Goal: Information Seeking & Learning: Learn about a topic

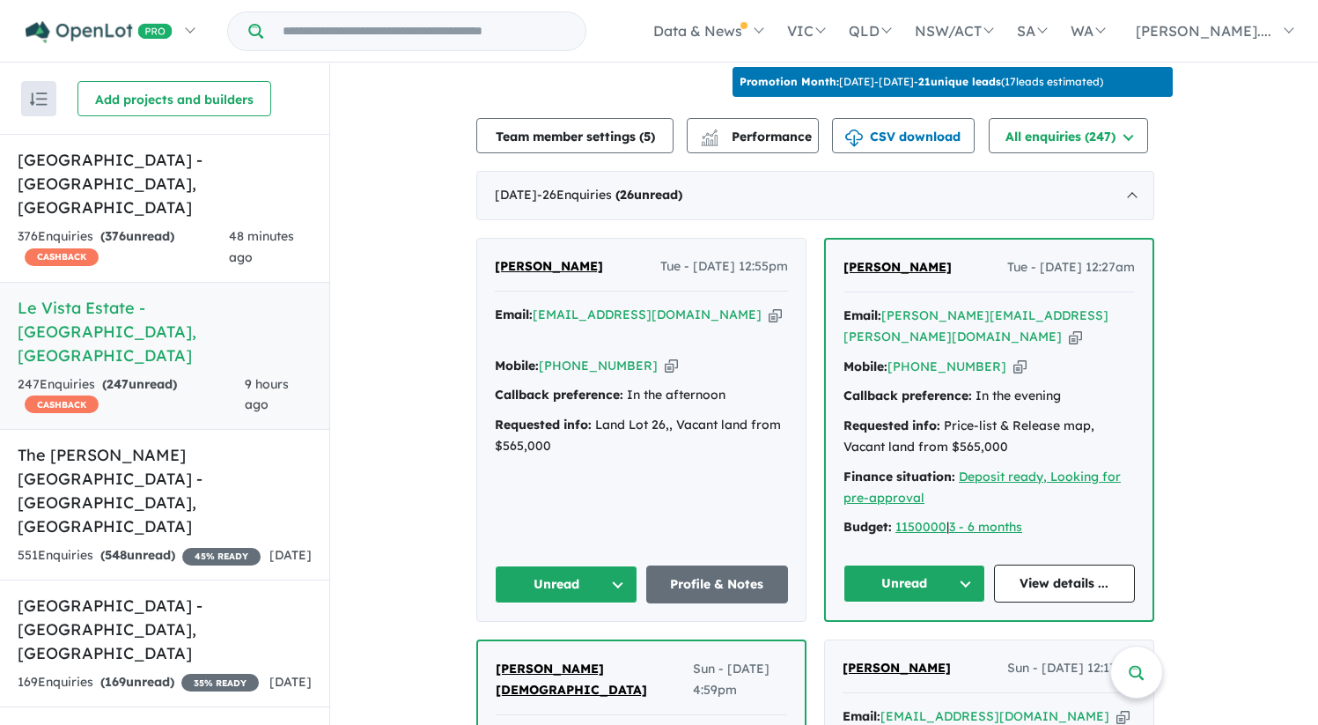
scroll to position [596, 0]
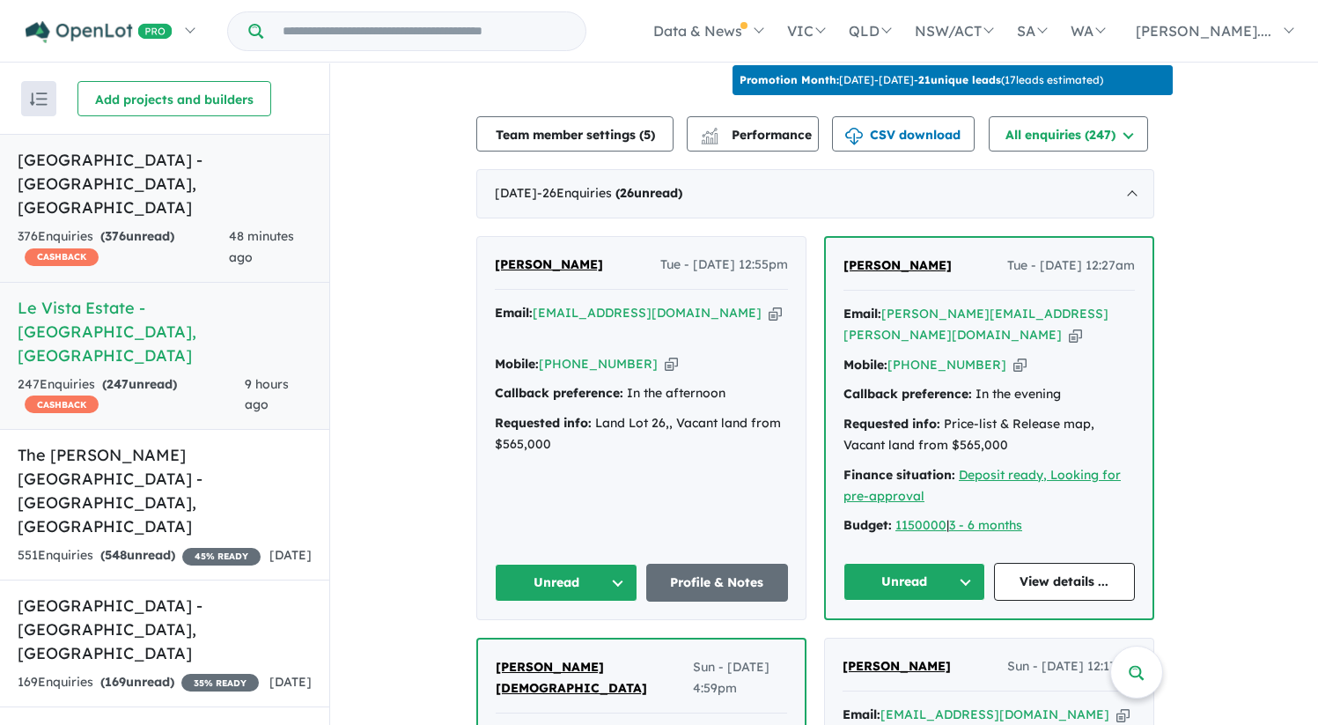
click at [182, 166] on h5 "Leppington Square Estate - Leppington , NSW" at bounding box center [165, 183] width 294 height 71
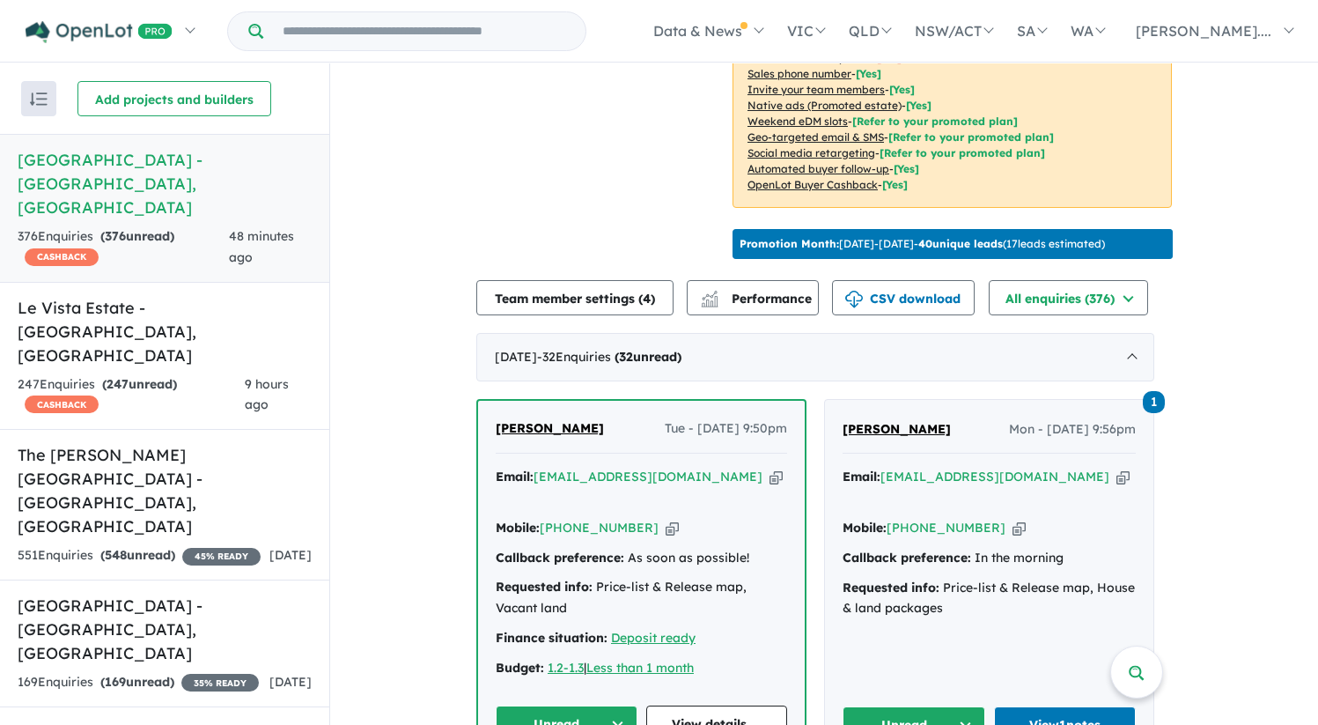
scroll to position [509, 0]
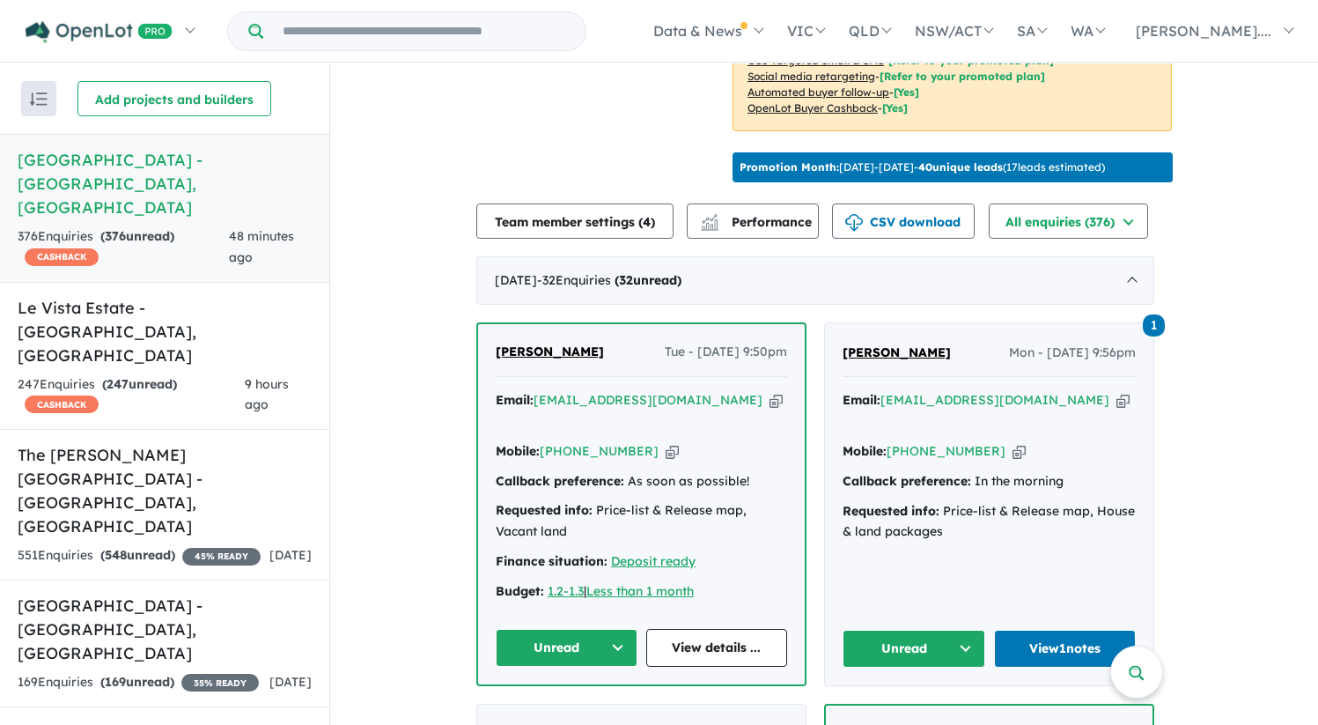
click at [604, 359] on span "[PERSON_NAME]" at bounding box center [550, 351] width 108 height 16
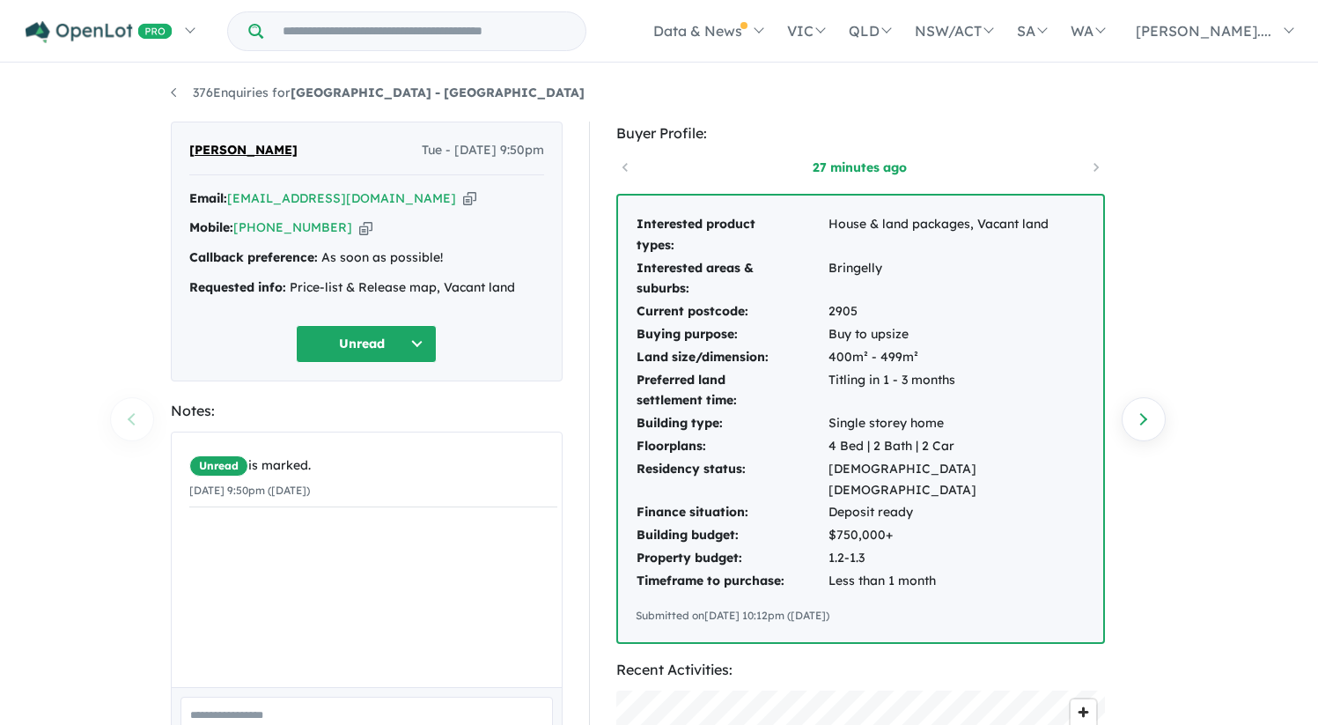
click at [646, 229] on td "Interested product types:" at bounding box center [732, 235] width 192 height 44
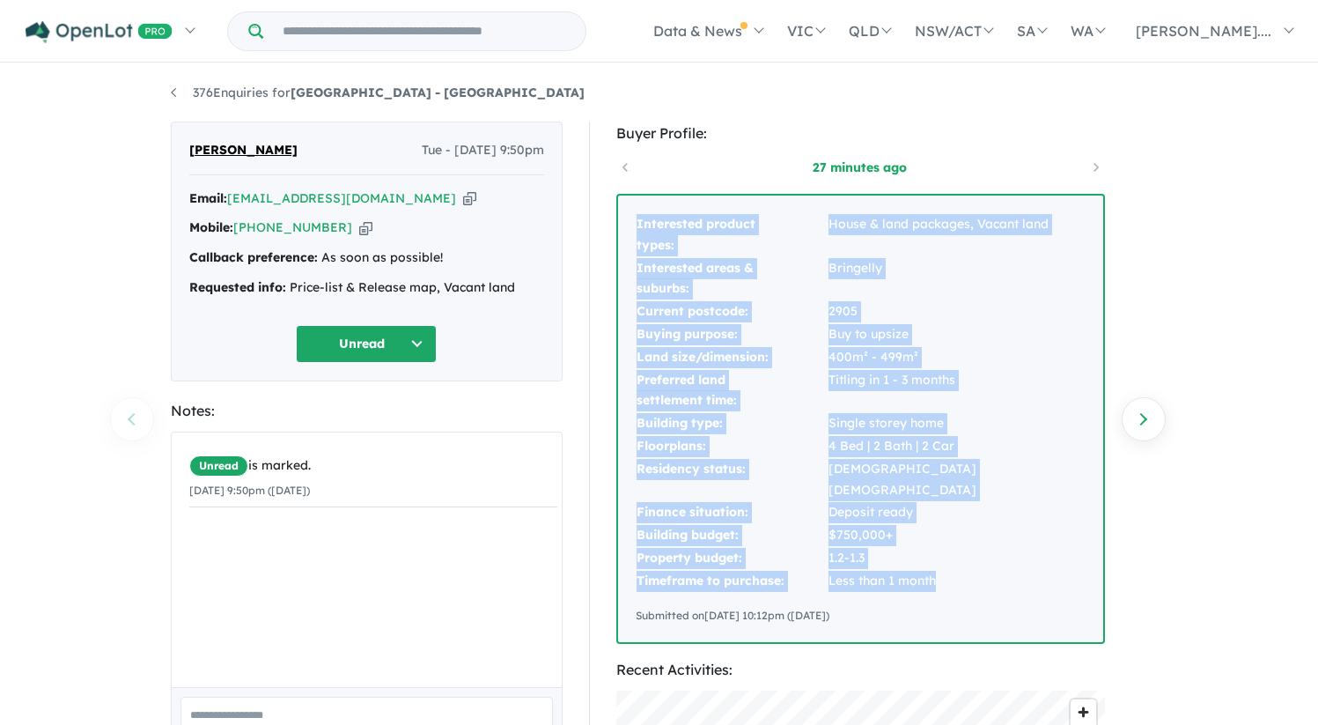
drag, startPoint x: 639, startPoint y: 225, endPoint x: 957, endPoint y: 565, distance: 466.7
click at [957, 565] on tbody "Interested product types: House & land packages, Vacant land Interested areas &…" at bounding box center [861, 403] width 450 height 380
copy tbody "Interested product types: House & land packages, Vacant land Interested areas &…"
